Goal: Transaction & Acquisition: Purchase product/service

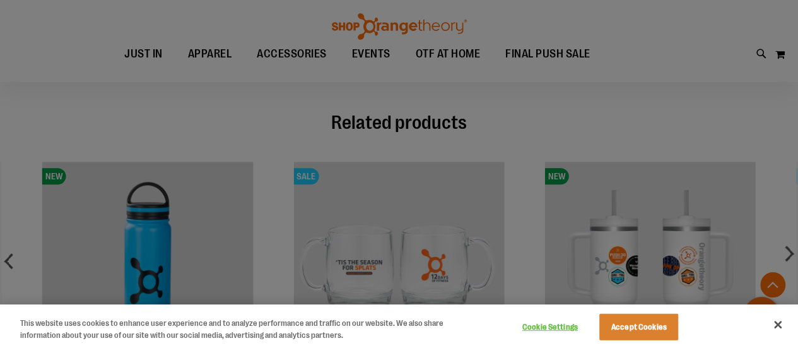
scroll to position [534, 0]
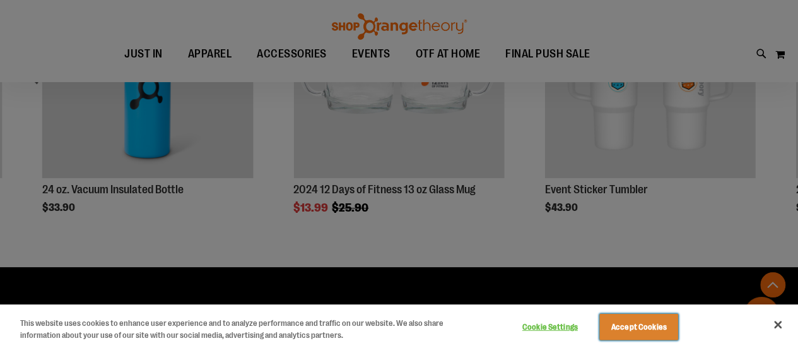
click at [660, 322] on button "Accept Cookies" at bounding box center [639, 327] width 79 height 27
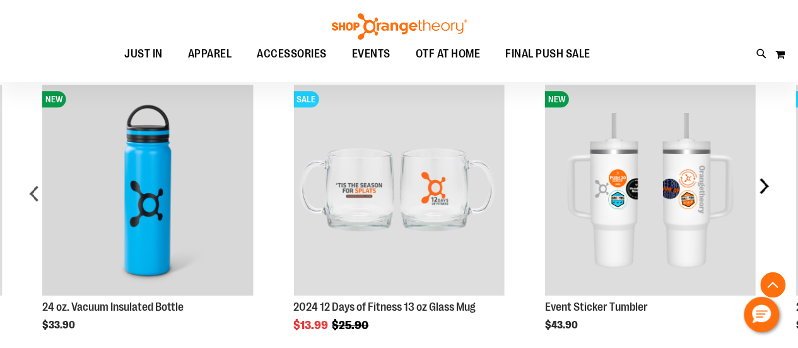
scroll to position [415, 0]
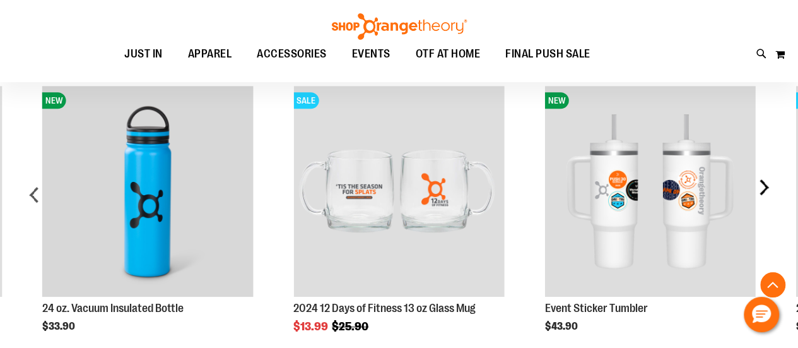
click at [771, 186] on div "next" at bounding box center [763, 199] width 25 height 265
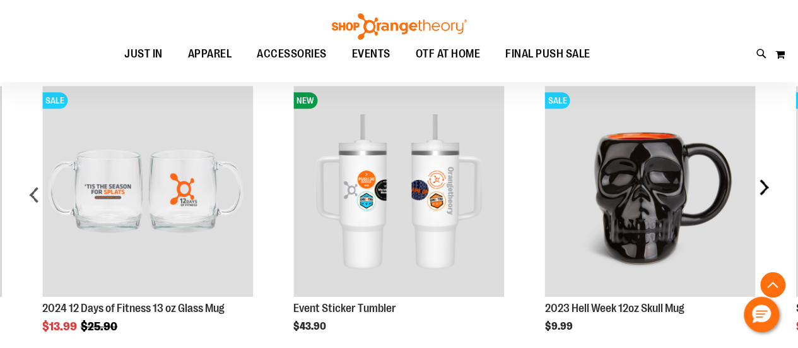
click at [771, 186] on div "next" at bounding box center [763, 199] width 25 height 265
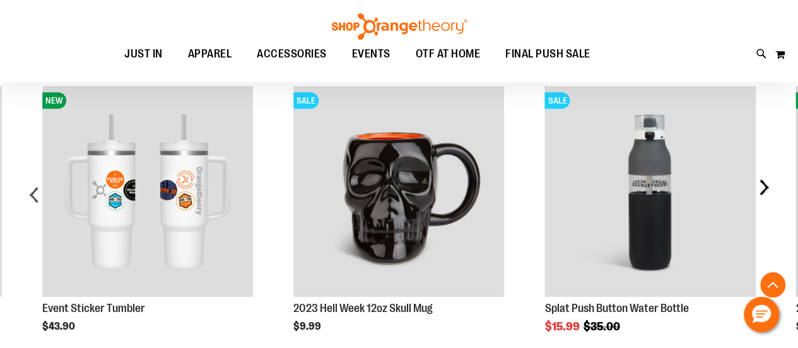
click at [771, 186] on div "next" at bounding box center [763, 199] width 25 height 265
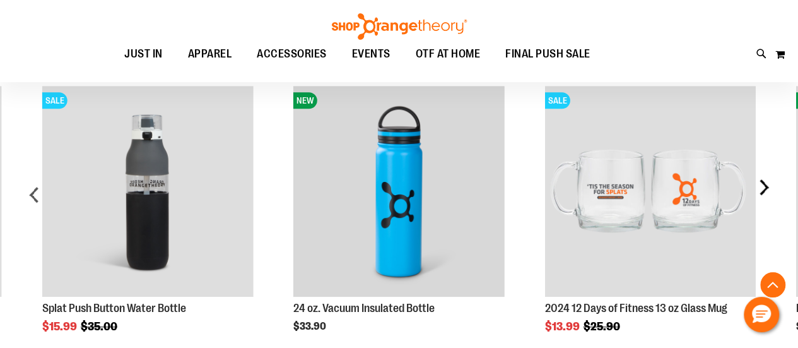
click at [771, 186] on div "next" at bounding box center [763, 199] width 25 height 265
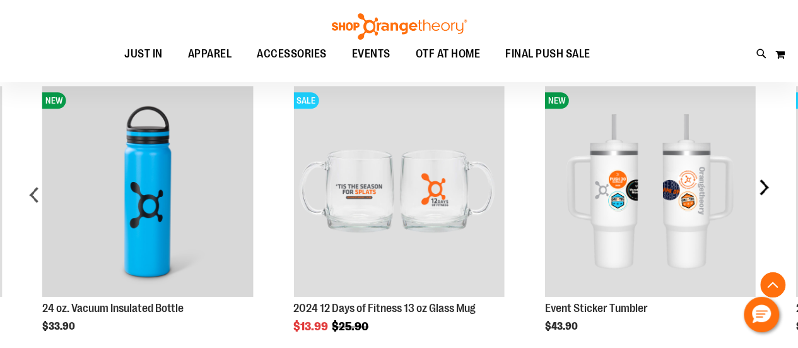
click at [771, 186] on div "next" at bounding box center [763, 199] width 25 height 265
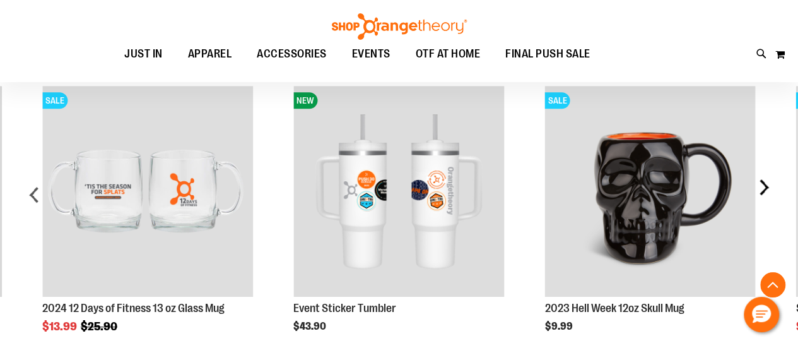
click at [771, 186] on div "next" at bounding box center [763, 199] width 25 height 265
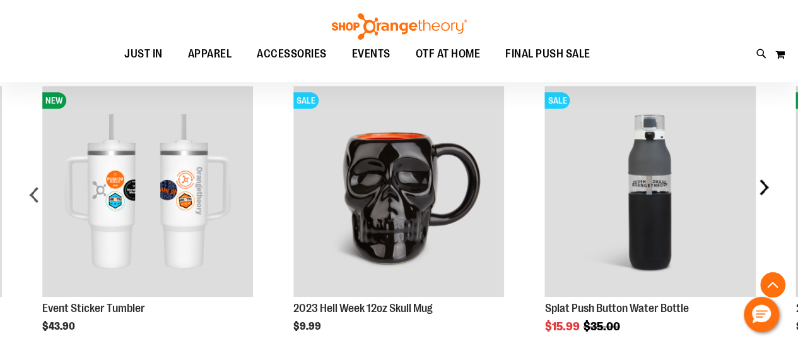
click at [771, 186] on div "next" at bounding box center [763, 199] width 25 height 265
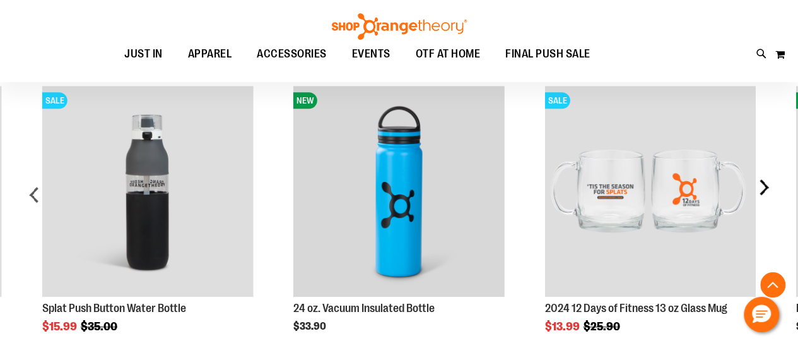
click at [771, 186] on div "next" at bounding box center [763, 199] width 25 height 265
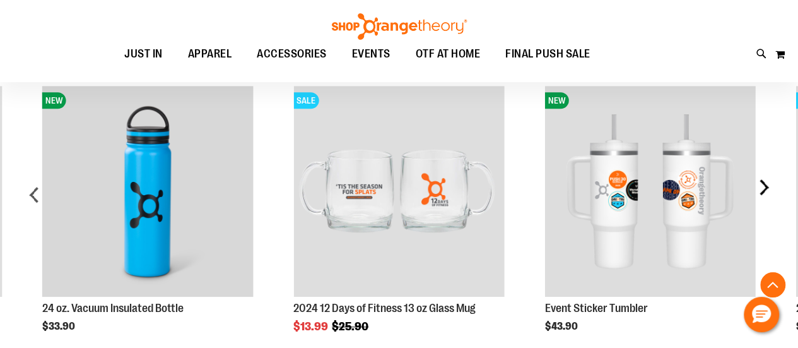
click at [771, 186] on div "next" at bounding box center [763, 199] width 25 height 265
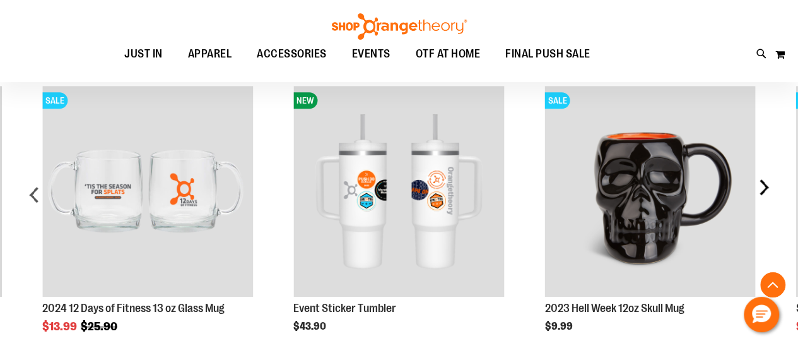
click at [771, 186] on div "next" at bounding box center [763, 199] width 25 height 265
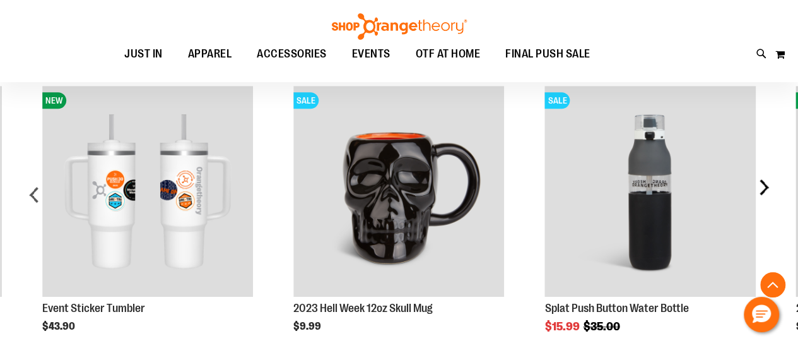
click at [771, 186] on div "next" at bounding box center [763, 199] width 25 height 265
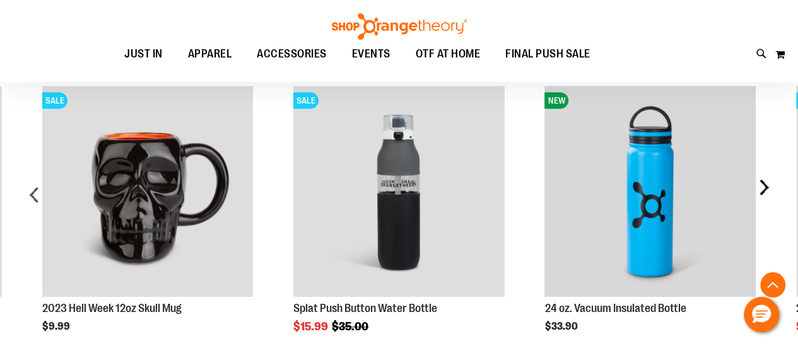
click at [771, 186] on div "next" at bounding box center [763, 199] width 25 height 265
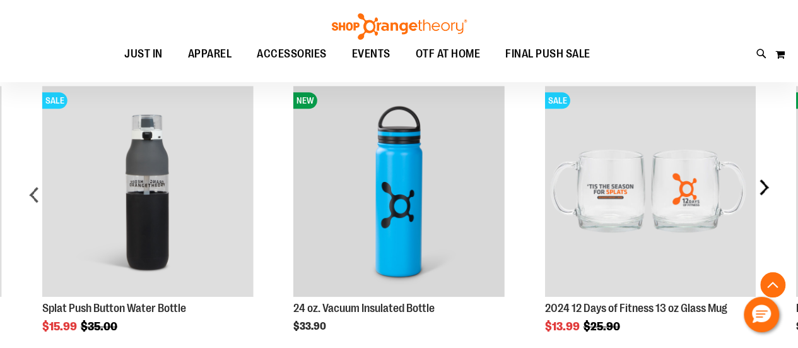
click at [771, 186] on div "next" at bounding box center [763, 199] width 25 height 265
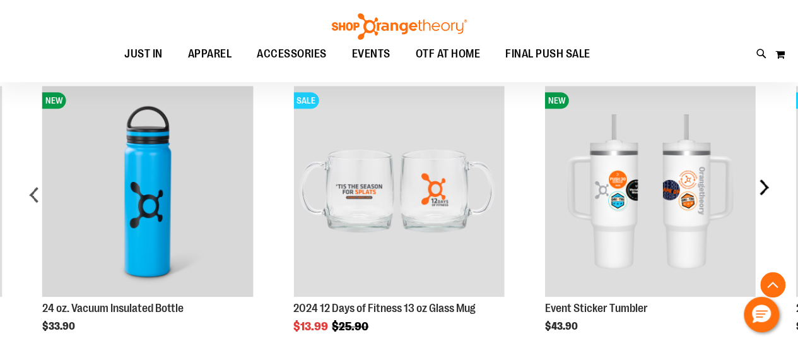
click at [771, 186] on div "next" at bounding box center [763, 199] width 25 height 265
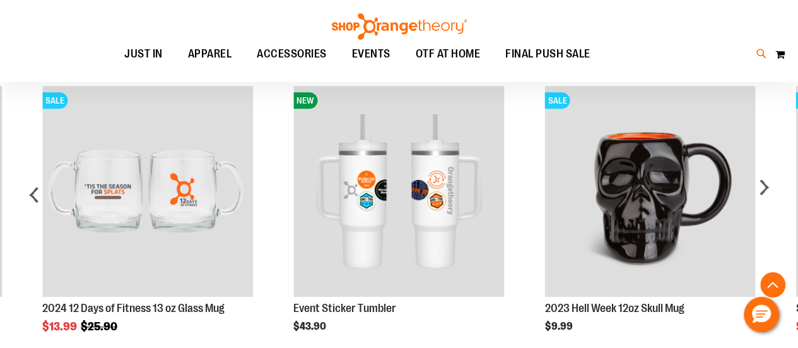
click at [764, 57] on icon at bounding box center [762, 54] width 11 height 15
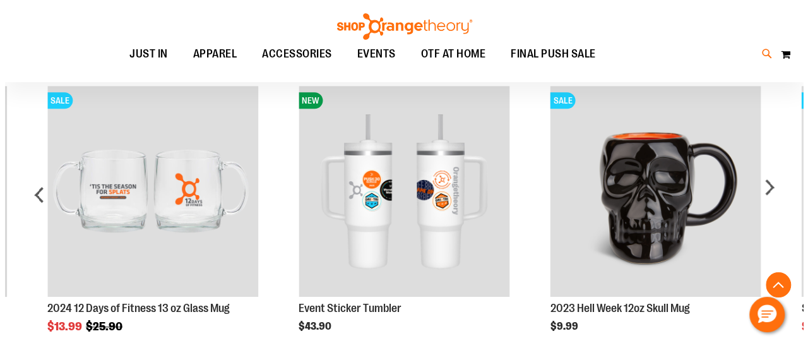
scroll to position [415, 0]
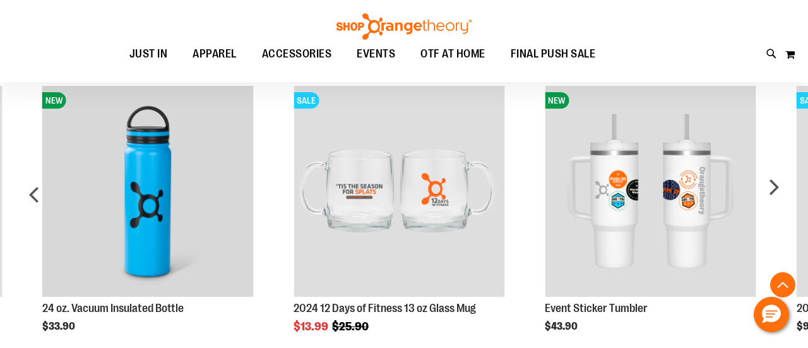
type input "**********"
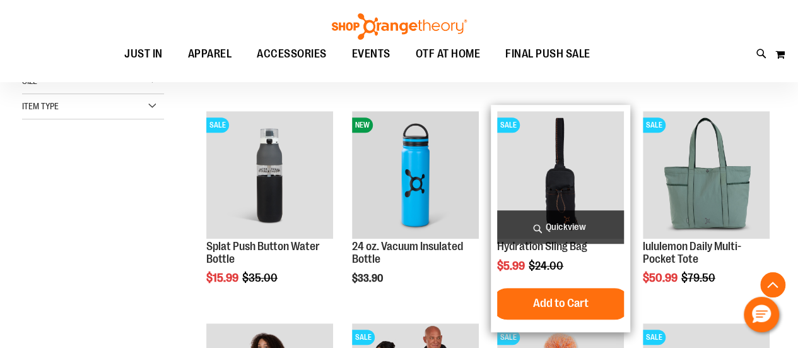
scroll to position [553, 0]
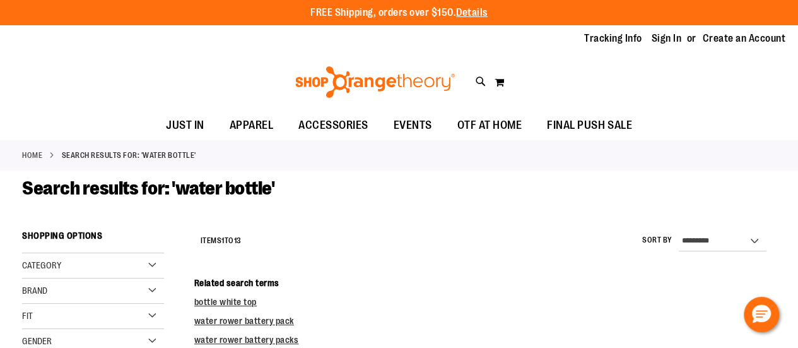
scroll to position [130, 0]
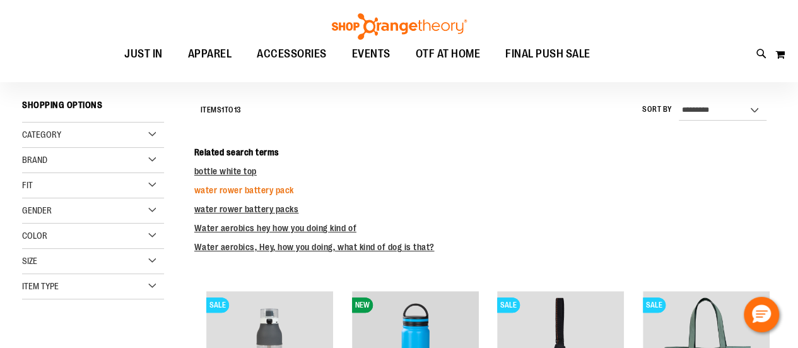
click at [280, 190] on link "water rower battery pack" at bounding box center [244, 190] width 100 height 10
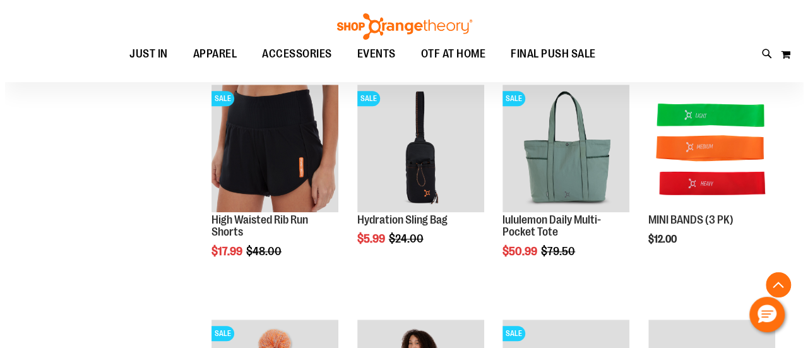
scroll to position [513, 0]
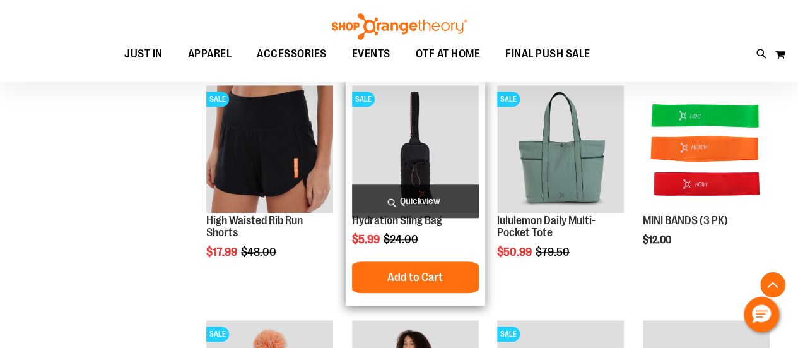
click at [406, 214] on span "Quickview" at bounding box center [415, 200] width 127 height 33
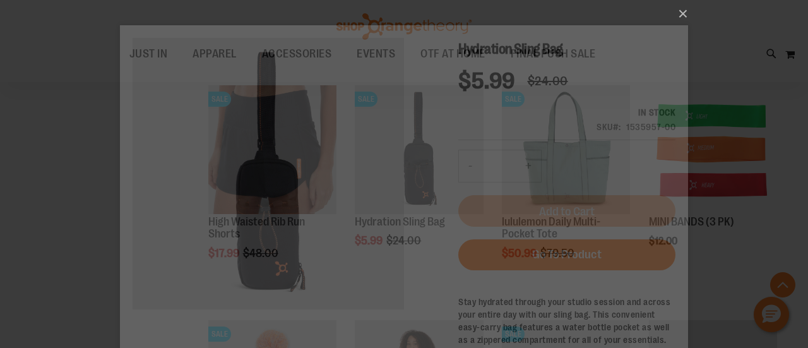
scroll to position [0, 0]
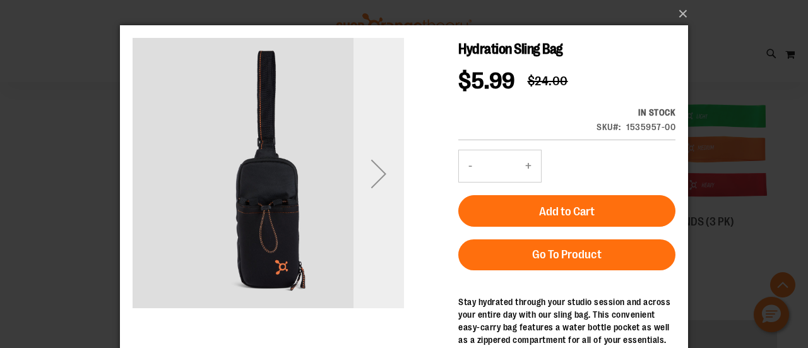
click at [385, 184] on div "Next" at bounding box center [378, 173] width 50 height 50
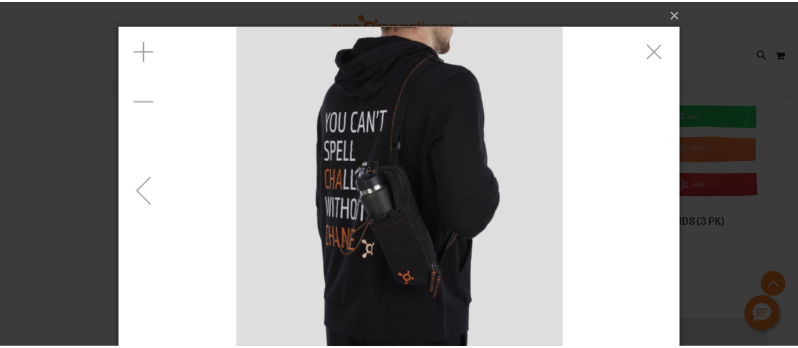
scroll to position [60, 0]
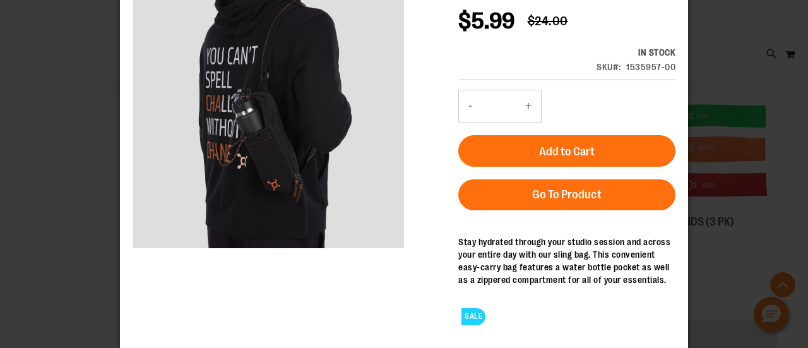
click at [733, 108] on div "×" at bounding box center [404, 114] width 808 height 348
